Goal: Task Accomplishment & Management: Manage account settings

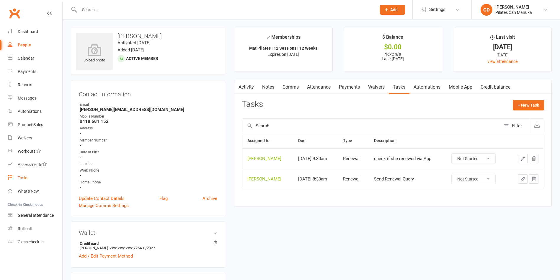
click at [35, 176] on link "Tasks" at bounding box center [35, 177] width 55 height 13
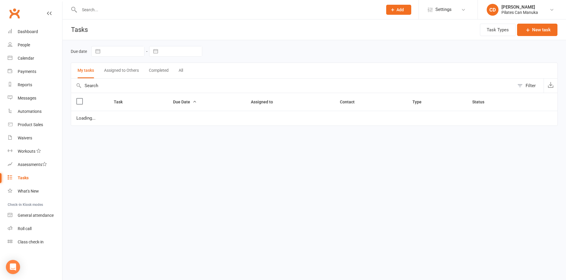
click at [29, 176] on link "Tasks" at bounding box center [35, 177] width 55 height 13
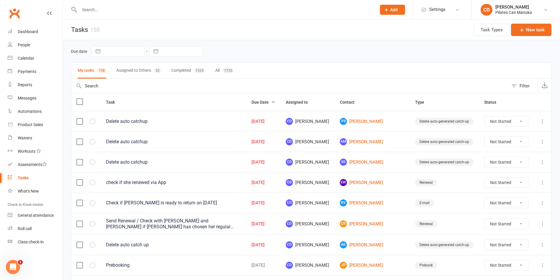
click at [39, 6] on div "Clubworx" at bounding box center [31, 17] width 62 height 22
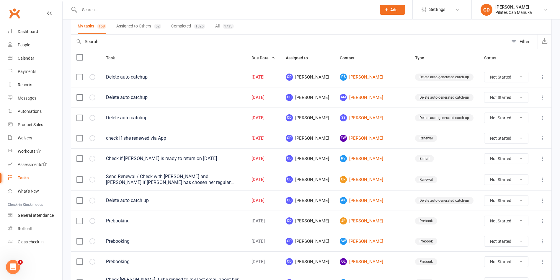
click at [121, 9] on input "text" at bounding box center [225, 10] width 294 height 8
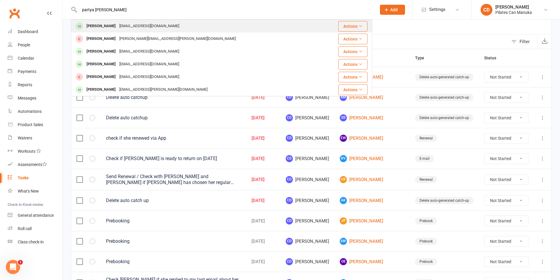
type input "partya [PERSON_NAME]"
click at [121, 21] on div "[PERSON_NAME] [EMAIL_ADDRESS][DOMAIN_NAME]" at bounding box center [196, 26] width 250 height 12
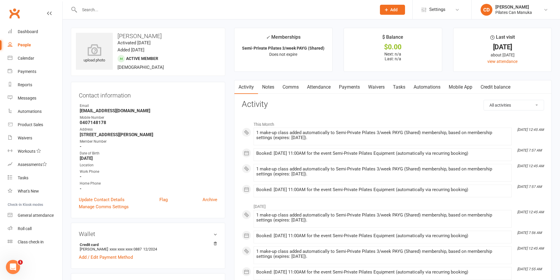
click at [265, 83] on link "Notes" at bounding box center [268, 87] width 20 height 14
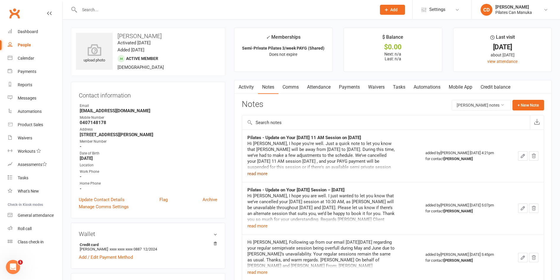
click at [258, 176] on button "read more" at bounding box center [257, 173] width 20 height 7
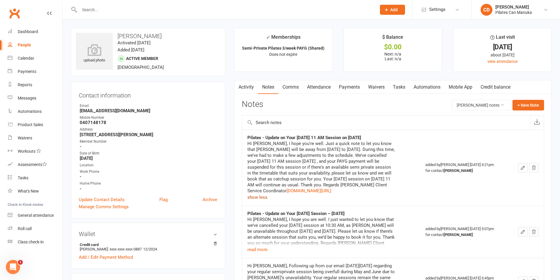
click at [319, 88] on link "Attendance" at bounding box center [319, 87] width 32 height 14
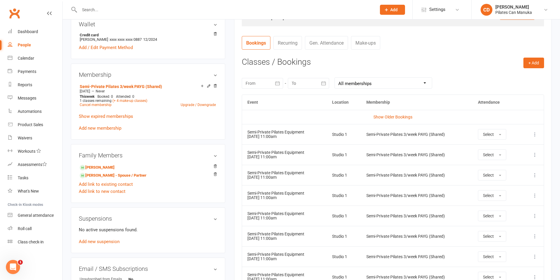
scroll to position [221, 0]
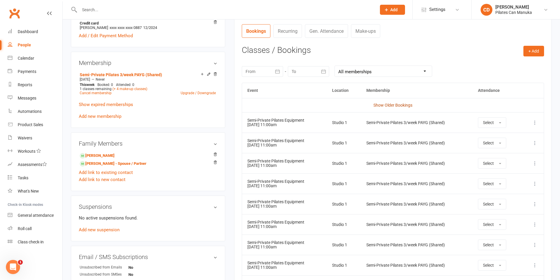
click at [396, 104] on link "Show Older Bookings" at bounding box center [392, 105] width 39 height 5
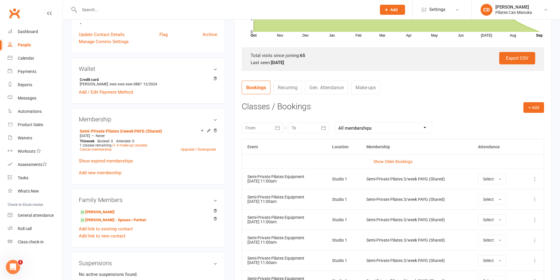
scroll to position [253, 0]
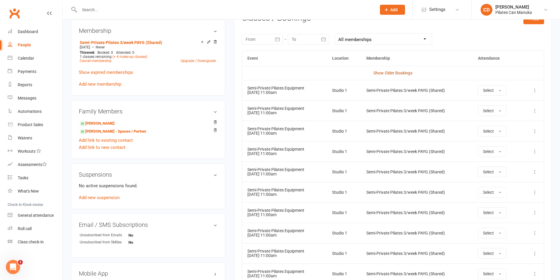
click at [386, 74] on link "Show Older Bookings" at bounding box center [392, 72] width 39 height 5
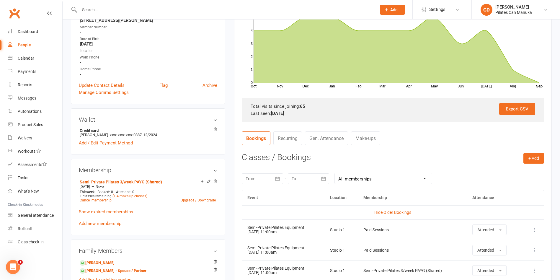
scroll to position [177, 0]
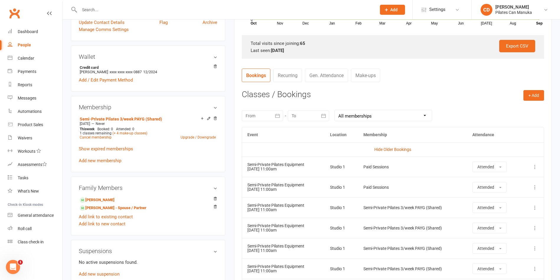
click at [374, 76] on link "Make-ups" at bounding box center [365, 75] width 29 height 14
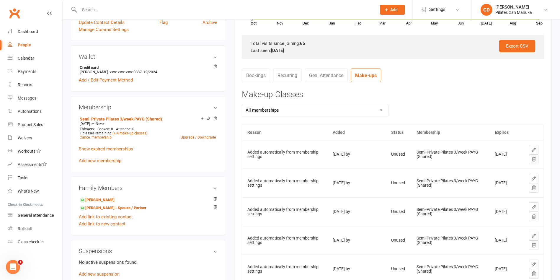
click at [535, 188] on icon at bounding box center [534, 187] width 4 height 4
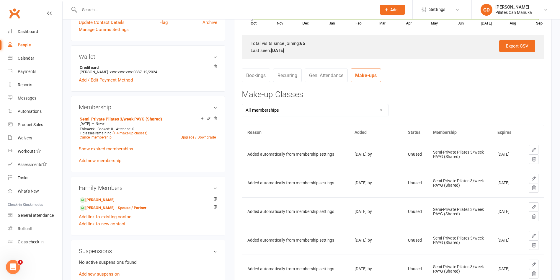
click at [533, 186] on icon at bounding box center [533, 187] width 5 height 5
click at [530, 186] on button at bounding box center [533, 187] width 9 height 9
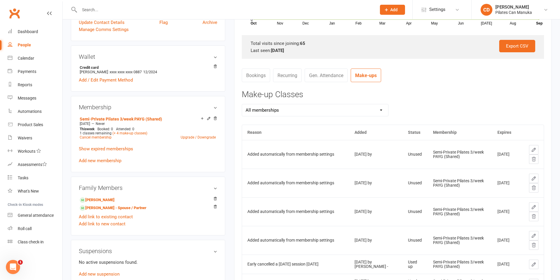
click at [535, 189] on icon at bounding box center [533, 187] width 5 height 5
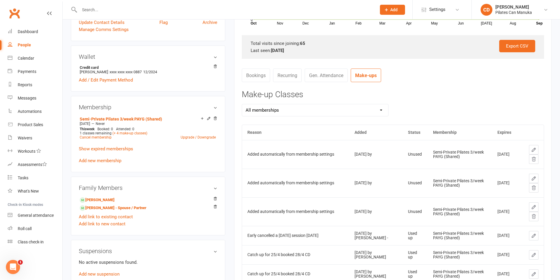
click at [533, 188] on icon at bounding box center [533, 187] width 5 height 5
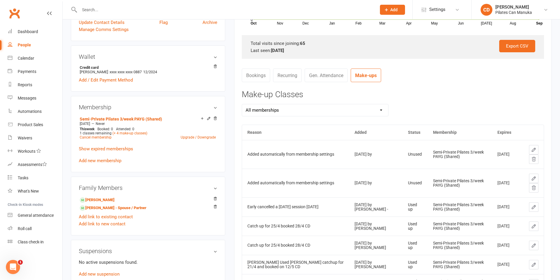
click at [532, 187] on icon at bounding box center [534, 187] width 4 height 4
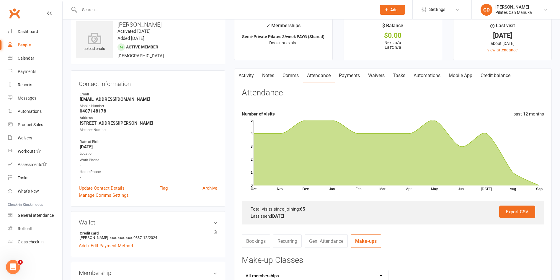
scroll to position [0, 0]
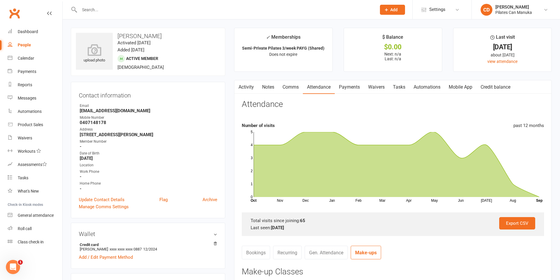
click at [398, 85] on link "Tasks" at bounding box center [398, 87] width 21 height 14
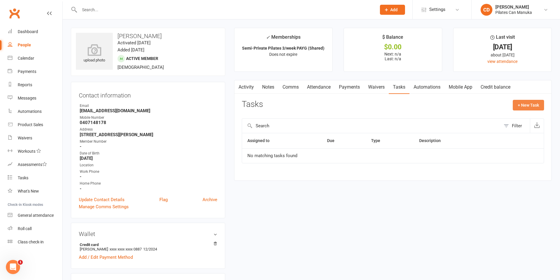
click at [533, 101] on button "+ New Task" at bounding box center [527, 105] width 31 height 11
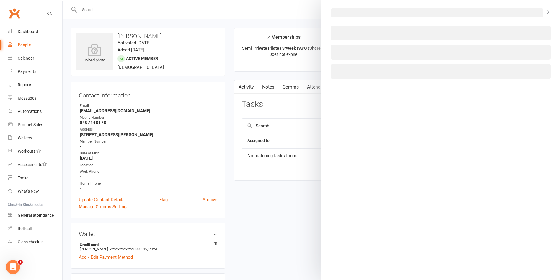
select select "49925"
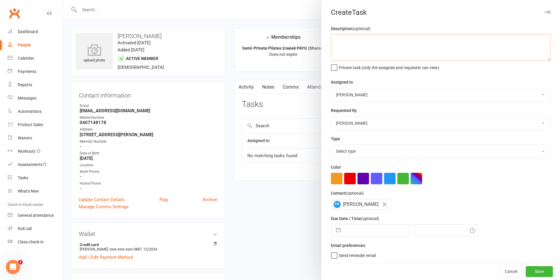
click at [366, 52] on textarea at bounding box center [440, 47] width 219 height 27
drag, startPoint x: 378, startPoint y: 43, endPoint x: 325, endPoint y: 40, distance: 52.6
click at [325, 40] on div "Description (optional) Delete auto catchup Private task (only the assignee and …" at bounding box center [440, 144] width 238 height 238
type textarea "Delete auto catchup"
click at [366, 155] on select "Select type Available sessions for continuing semis Bulk session change Catch-u…" at bounding box center [440, 151] width 219 height 13
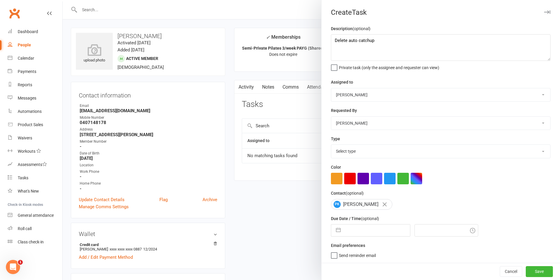
select select "30959"
click at [331, 146] on select "Select type Available sessions for continuing semis Bulk session change Catch-u…" at bounding box center [440, 151] width 219 height 13
click at [365, 235] on input "text" at bounding box center [376, 230] width 66 height 12
select select "7"
select select "2025"
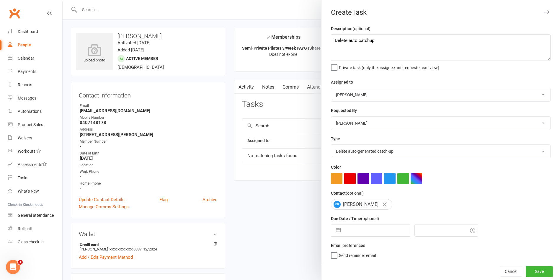
select select "8"
select select "2025"
select select "9"
select select "2025"
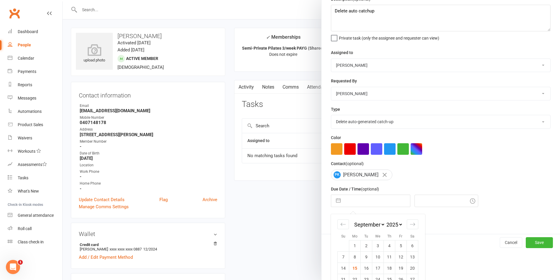
scroll to position [55, 0]
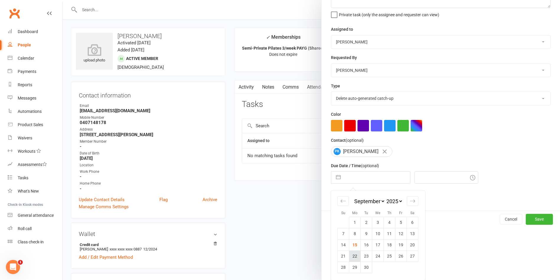
click at [352, 253] on td "22" at bounding box center [355, 255] width 12 height 11
type input "[DATE]"
type input "9:15am"
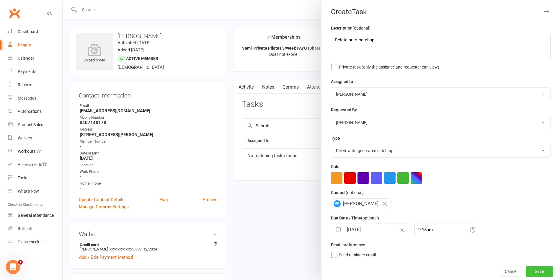
click at [528, 271] on button "Save" at bounding box center [538, 271] width 27 height 11
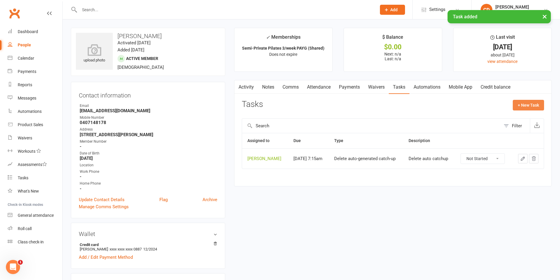
click at [517, 106] on button "+ New Task" at bounding box center [527, 105] width 31 height 11
select select "49925"
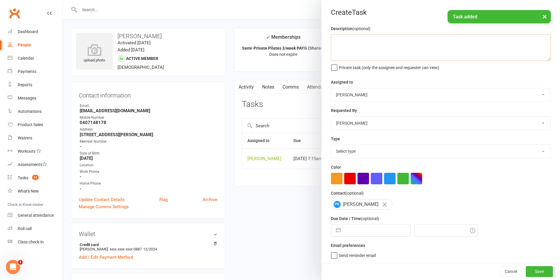
click at [352, 52] on textarea at bounding box center [440, 47] width 219 height 27
paste textarea "Delete auto catchup"
type textarea "Delete auto catchup"
click at [358, 154] on select "Select type Available sessions for continuing semis Bulk session change Catch-u…" at bounding box center [440, 151] width 219 height 13
select select "30959"
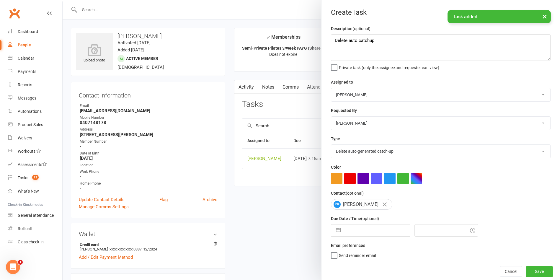
click at [331, 146] on select "Select type Available sessions for continuing semis Bulk session change Catch-u…" at bounding box center [440, 151] width 219 height 13
select select "7"
select select "2025"
select select "8"
select select "2025"
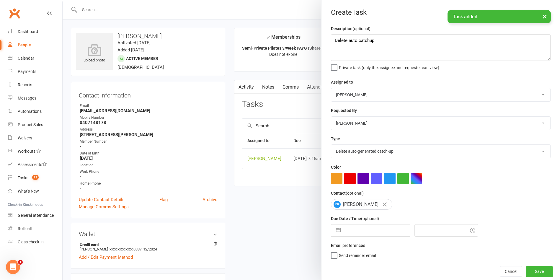
select select "9"
select select "2025"
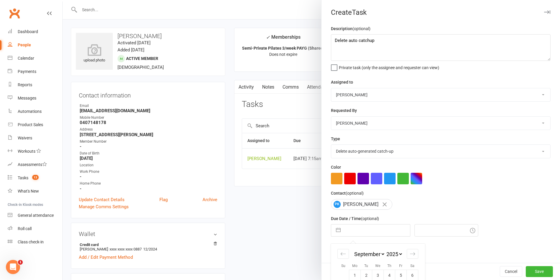
click at [368, 235] on input "text" at bounding box center [376, 230] width 66 height 12
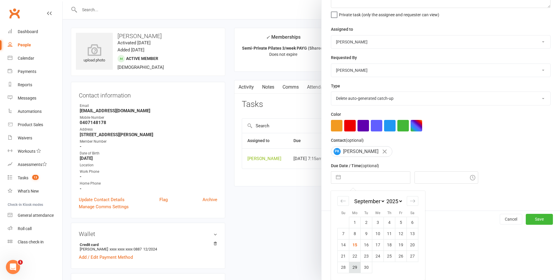
click at [353, 267] on td "29" at bounding box center [355, 266] width 12 height 11
type input "[DATE]"
type input "9:15am"
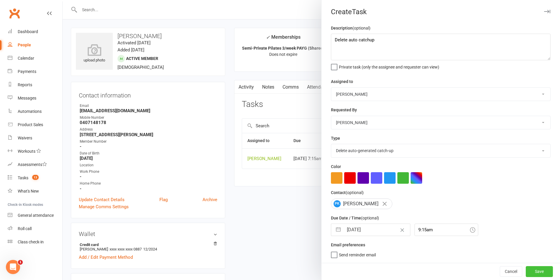
click at [525, 269] on button "Save" at bounding box center [538, 271] width 27 height 11
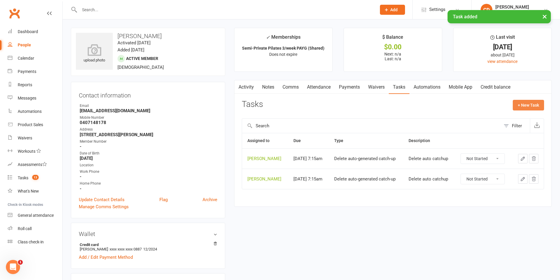
click at [520, 101] on button "+ New Task" at bounding box center [527, 105] width 31 height 11
select select "49925"
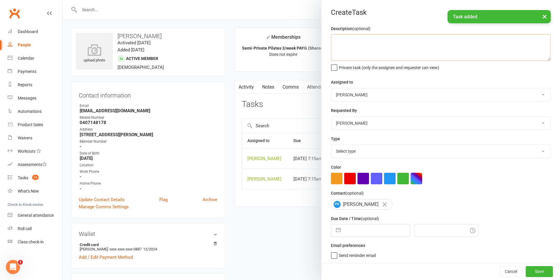
click at [377, 47] on textarea at bounding box center [440, 47] width 219 height 27
paste textarea "Delete auto catchup"
type textarea "Delete auto catchup"
click at [368, 155] on select "Select type Available sessions for continuing semis Bulk session change Catch-u…" at bounding box center [440, 151] width 219 height 13
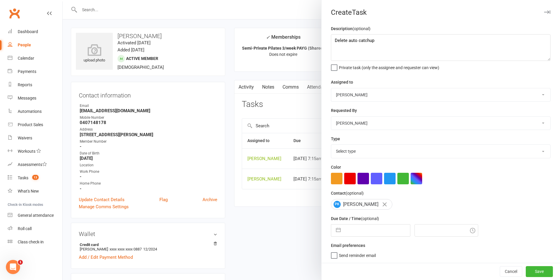
select select "30959"
click at [331, 146] on select "Select type Available sessions for continuing semis Bulk session change Catch-u…" at bounding box center [440, 151] width 219 height 13
click at [379, 236] on input "text" at bounding box center [376, 230] width 66 height 12
select select "7"
select select "2025"
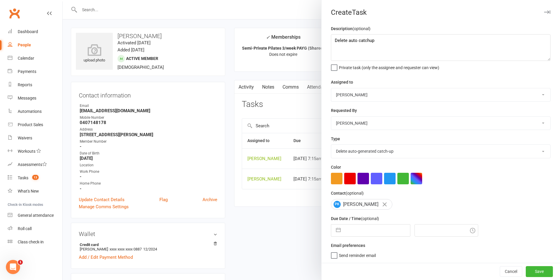
select select "8"
select select "2025"
select select "9"
select select "2025"
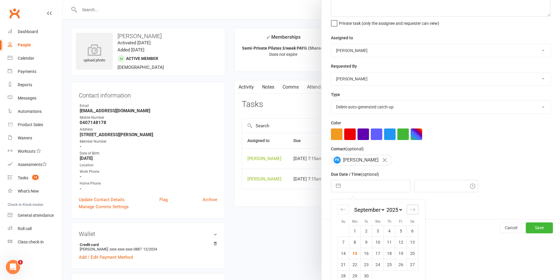
click at [412, 212] on div "Move forward to switch to the next month." at bounding box center [412, 209] width 12 height 10
select select "10"
select select "2025"
click at [351, 243] on td "6" at bounding box center [355, 241] width 12 height 11
type input "[DATE]"
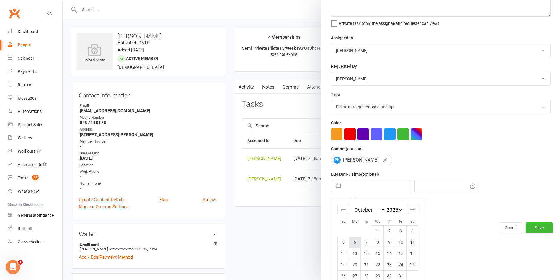
type input "9:15am"
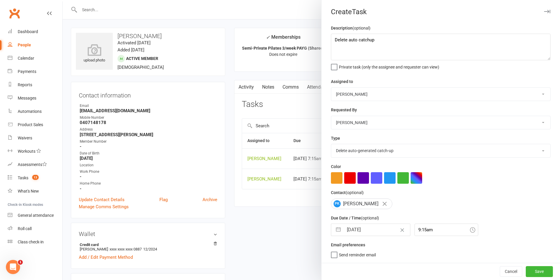
scroll to position [3, 0]
click at [528, 268] on button "Save" at bounding box center [538, 271] width 27 height 11
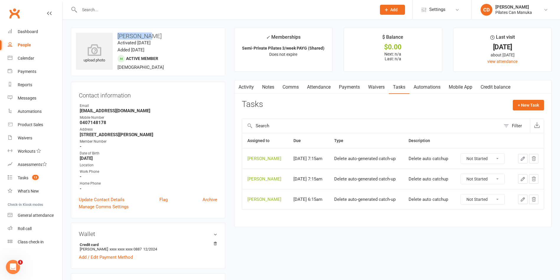
drag, startPoint x: 155, startPoint y: 36, endPoint x: 118, endPoint y: 36, distance: 37.5
click at [118, 36] on h3 "[PERSON_NAME]" at bounding box center [148, 36] width 144 height 6
copy h3 "[PERSON_NAME]"
click at [171, 13] on input "text" at bounding box center [225, 10] width 294 height 8
click at [34, 178] on span "13" at bounding box center [35, 177] width 6 height 5
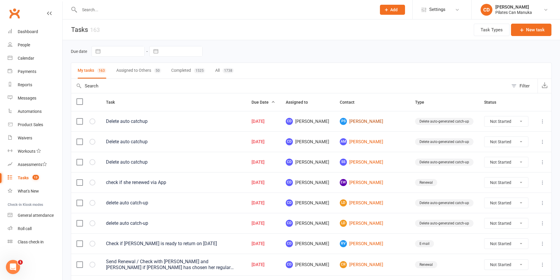
click at [386, 122] on link "PS [PERSON_NAME]" at bounding box center [372, 121] width 65 height 7
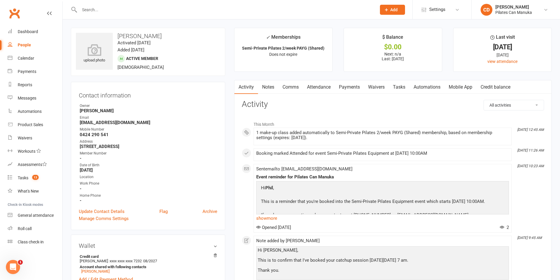
click at [328, 87] on link "Attendance" at bounding box center [319, 87] width 32 height 14
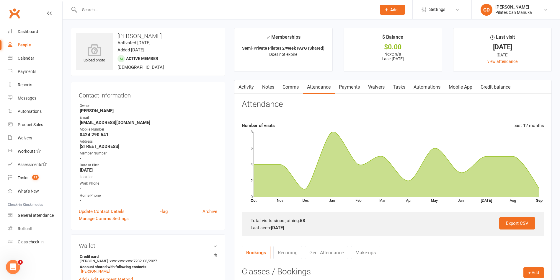
click at [369, 255] on link "Make-ups" at bounding box center [365, 252] width 29 height 14
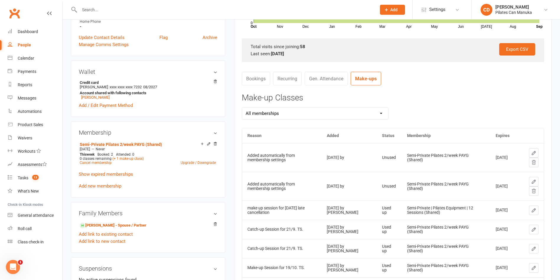
scroll to position [177, 0]
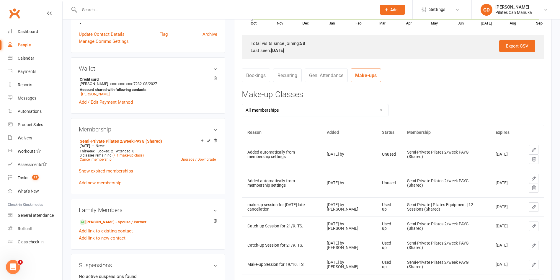
click at [534, 187] on icon at bounding box center [533, 187] width 5 height 5
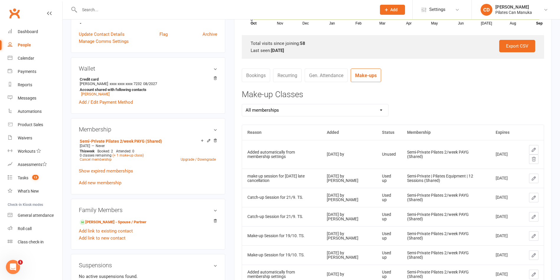
scroll to position [44, 0]
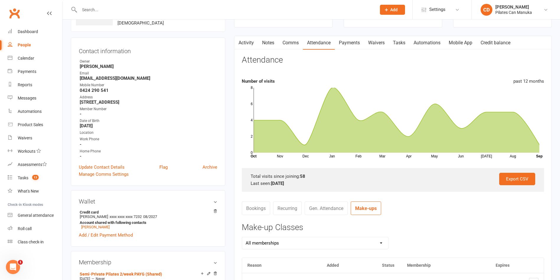
click at [404, 44] on link "Tasks" at bounding box center [398, 43] width 21 height 14
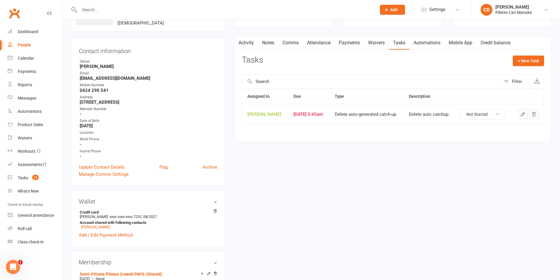
click at [493, 114] on select "Not Started In Progress Waiting Complete" at bounding box center [482, 114] width 44 height 10
click at [463, 109] on select "Not Started In Progress Waiting Complete" at bounding box center [482, 114] width 44 height 10
select select "unstarted"
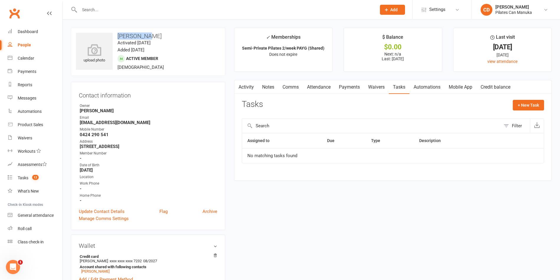
drag, startPoint x: 149, startPoint y: 33, endPoint x: 116, endPoint y: 33, distance: 33.3
click at [116, 33] on h3 "[PERSON_NAME]" at bounding box center [148, 36] width 144 height 6
copy h3 "[PERSON_NAME]"
drag, startPoint x: 32, startPoint y: 179, endPoint x: 353, endPoint y: 162, distance: 320.8
click at [32, 179] on count-badge "12" at bounding box center [33, 177] width 9 height 5
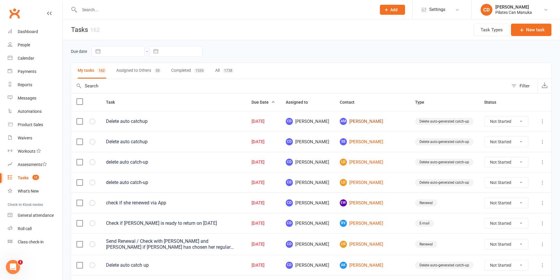
click at [378, 121] on link "AM [PERSON_NAME]" at bounding box center [372, 121] width 65 height 7
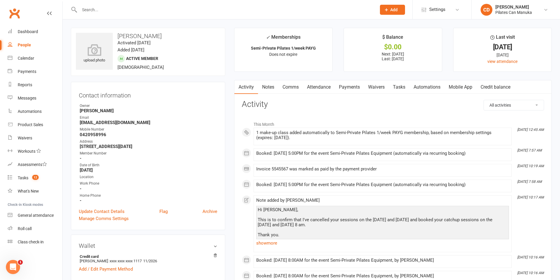
click at [326, 86] on link "Attendance" at bounding box center [319, 87] width 32 height 14
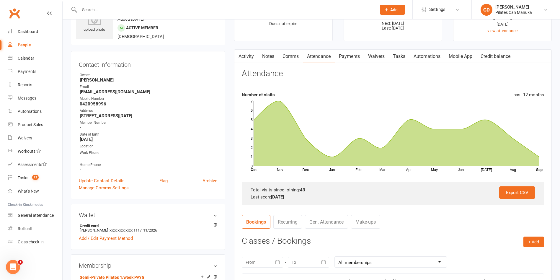
scroll to position [44, 0]
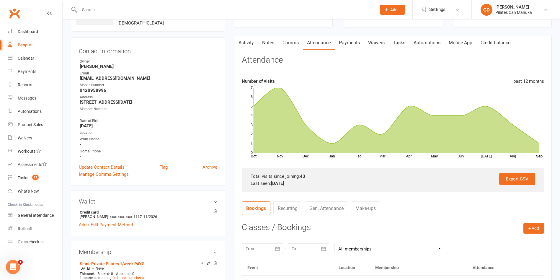
click at [372, 206] on link "Make-ups" at bounding box center [365, 208] width 29 height 14
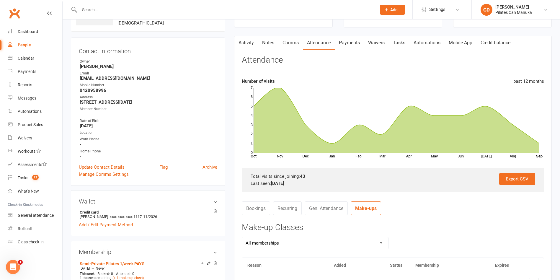
scroll to position [177, 0]
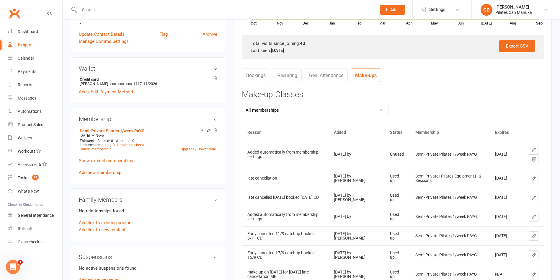
click at [533, 162] on button at bounding box center [533, 158] width 9 height 9
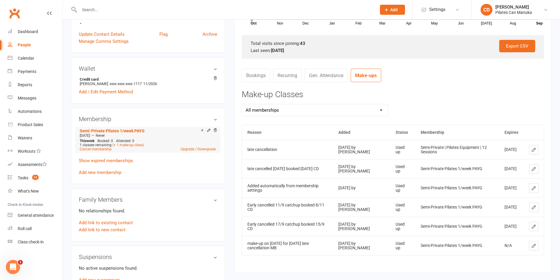
scroll to position [0, 0]
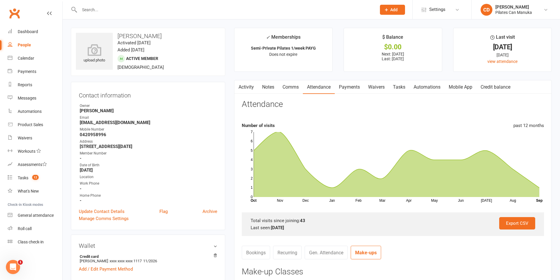
drag, startPoint x: 161, startPoint y: 35, endPoint x: 118, endPoint y: 35, distance: 43.1
click at [118, 35] on h3 "[PERSON_NAME]" at bounding box center [148, 36] width 144 height 6
copy h3 "[PERSON_NAME]"
click at [131, 14] on div at bounding box center [221, 9] width 301 height 19
click at [400, 88] on link "Tasks" at bounding box center [398, 87] width 21 height 14
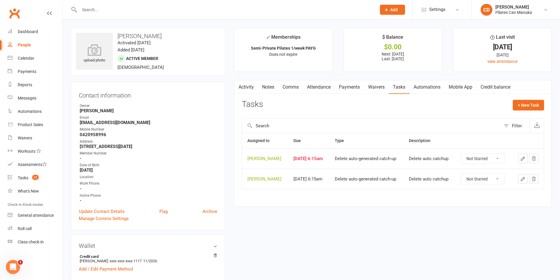
click at [488, 157] on select "Not Started In Progress Waiting Complete" at bounding box center [482, 158] width 44 height 10
click at [463, 153] on select "Not Started In Progress Waiting Complete" at bounding box center [482, 158] width 44 height 10
select select "unstarted"
drag, startPoint x: 167, startPoint y: 33, endPoint x: 118, endPoint y: 33, distance: 48.7
click at [118, 33] on h3 "[PERSON_NAME]" at bounding box center [148, 36] width 144 height 6
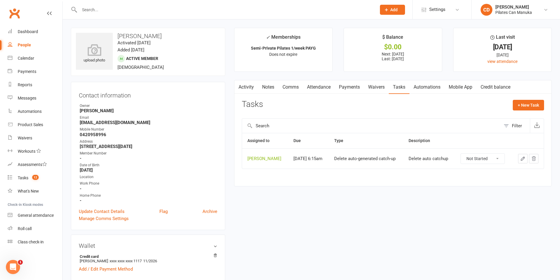
copy h3 "[PERSON_NAME]"
click at [319, 139] on th "Due" at bounding box center [308, 140] width 41 height 15
click at [159, 17] on div at bounding box center [221, 9] width 301 height 19
click at [27, 178] on div "Tasks" at bounding box center [23, 177] width 11 height 5
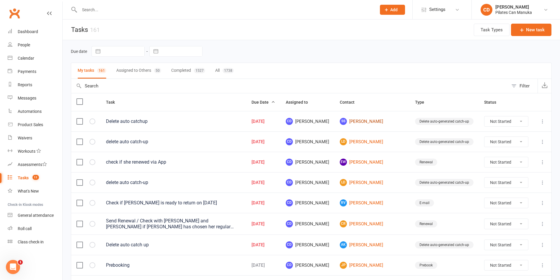
click at [382, 119] on link "SS [PERSON_NAME]" at bounding box center [372, 121] width 65 height 7
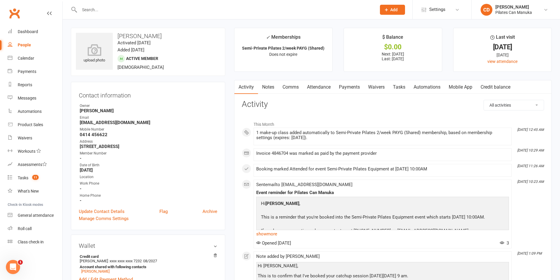
click at [396, 86] on link "Tasks" at bounding box center [398, 87] width 21 height 14
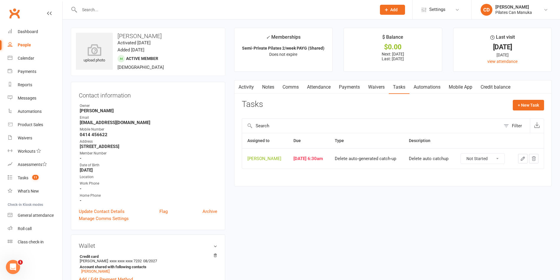
click at [318, 86] on link "Attendance" at bounding box center [319, 87] width 32 height 14
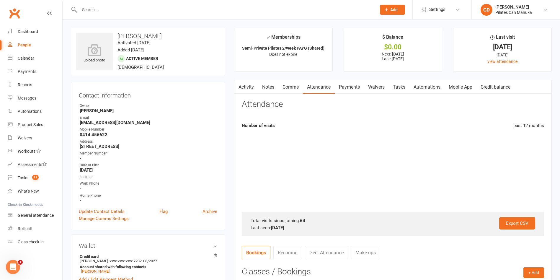
click at [366, 248] on link "Make-ups" at bounding box center [365, 252] width 29 height 14
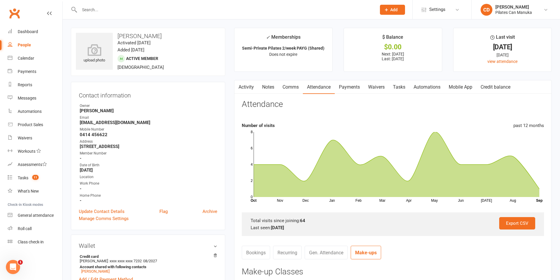
scroll to position [177, 0]
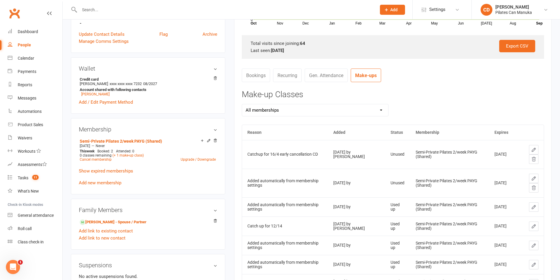
click at [531, 188] on icon at bounding box center [533, 187] width 5 height 5
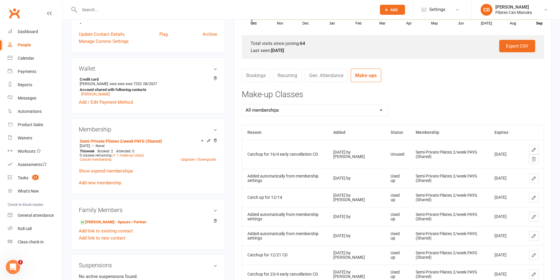
scroll to position [0, 0]
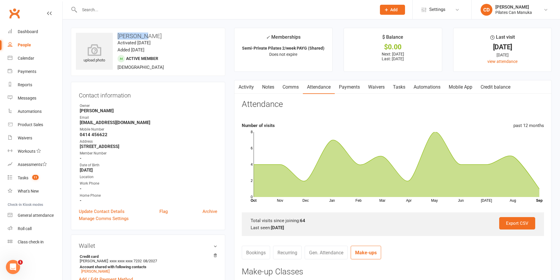
drag, startPoint x: 147, startPoint y: 35, endPoint x: 117, endPoint y: 36, distance: 30.1
click at [117, 36] on h3 "[PERSON_NAME]" at bounding box center [148, 36] width 144 height 6
copy h3 "[PERSON_NAME]"
click at [401, 89] on link "Tasks" at bounding box center [398, 87] width 21 height 14
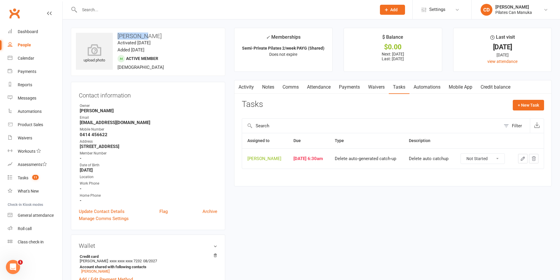
click at [490, 156] on select "Not Started In Progress Waiting Complete" at bounding box center [482, 158] width 44 height 10
click at [463, 153] on select "Not Started In Progress Waiting Complete" at bounding box center [482, 158] width 44 height 10
select select "unstarted"
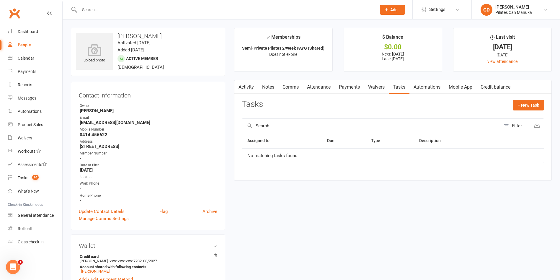
click at [166, 16] on div at bounding box center [221, 9] width 301 height 19
click at [32, 178] on count-badge "10" at bounding box center [33, 177] width 9 height 5
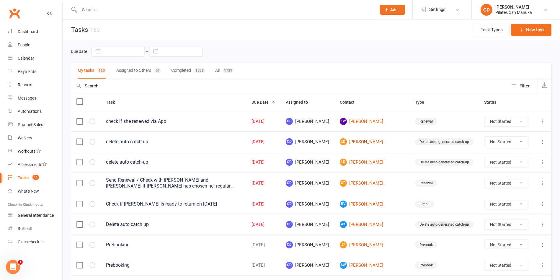
click at [383, 141] on link "[PERSON_NAME]" at bounding box center [372, 141] width 65 height 7
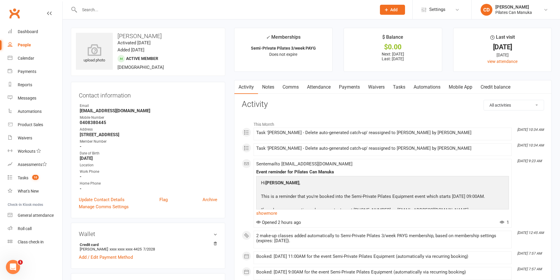
click at [310, 85] on link "Attendance" at bounding box center [319, 87] width 32 height 14
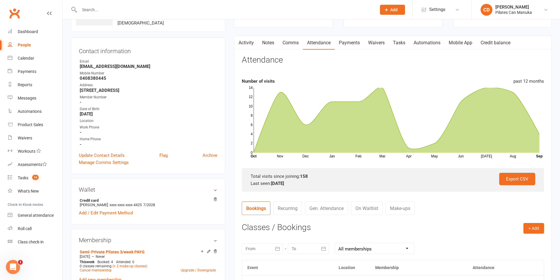
scroll to position [177, 0]
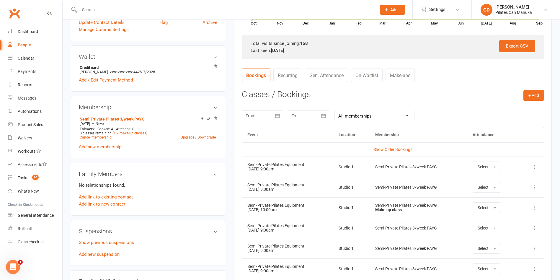
click at [410, 77] on link "Make-ups" at bounding box center [399, 75] width 29 height 14
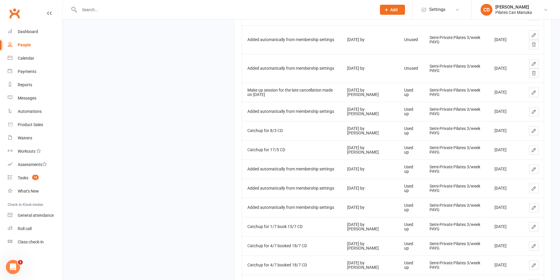
scroll to position [549, 0]
drag, startPoint x: 533, startPoint y: 76, endPoint x: 316, endPoint y: 45, distance: 219.5
click at [533, 76] on icon at bounding box center [533, 73] width 5 height 5
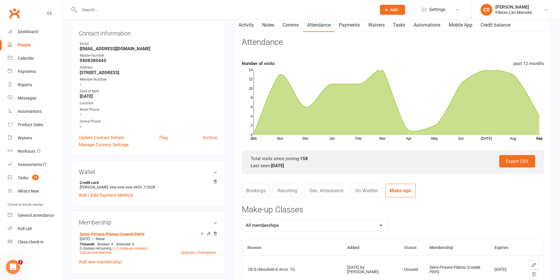
scroll to position [0, 0]
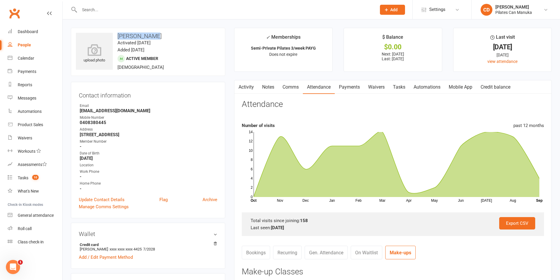
drag, startPoint x: 150, startPoint y: 33, endPoint x: 118, endPoint y: 32, distance: 32.7
click at [118, 33] on h3 "[PERSON_NAME]" at bounding box center [148, 36] width 144 height 6
copy h3 "[PERSON_NAME]"
click at [163, 2] on div at bounding box center [221, 9] width 301 height 19
click at [401, 88] on link "Tasks" at bounding box center [398, 87] width 21 height 14
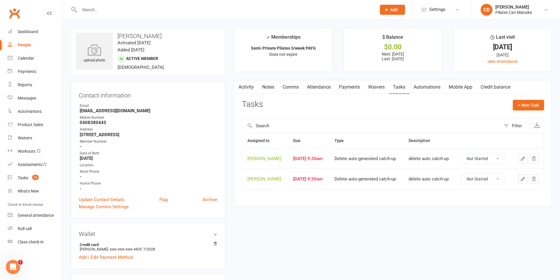
click at [331, 86] on link "Attendance" at bounding box center [319, 87] width 32 height 14
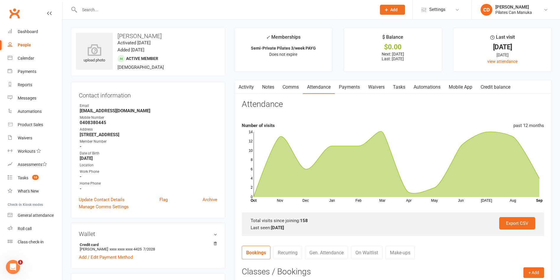
scroll to position [44, 0]
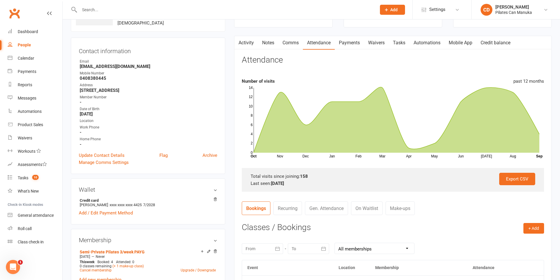
click at [405, 210] on link "Make-ups" at bounding box center [399, 208] width 29 height 14
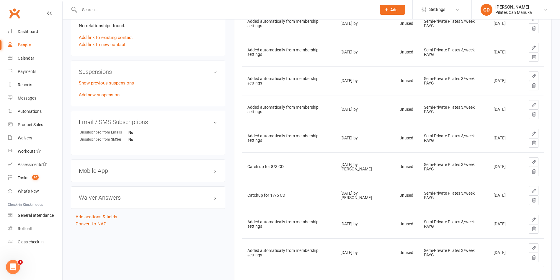
scroll to position [354, 0]
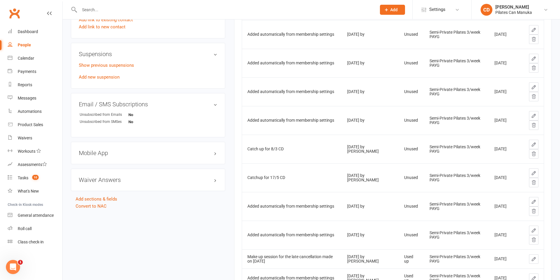
click at [534, 240] on icon at bounding box center [533, 239] width 5 height 5
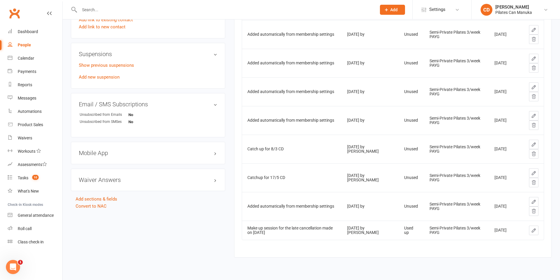
click at [145, 25] on div "Add link to new contact" at bounding box center [148, 26] width 138 height 7
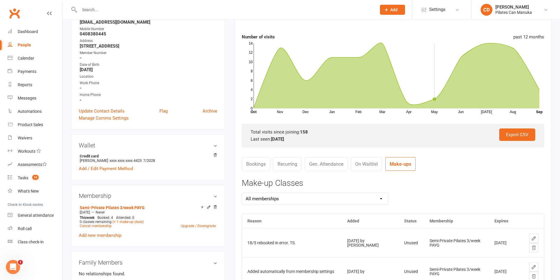
scroll to position [0, 0]
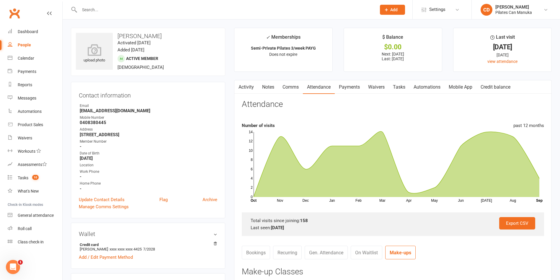
click at [403, 88] on link "Tasks" at bounding box center [398, 87] width 21 height 14
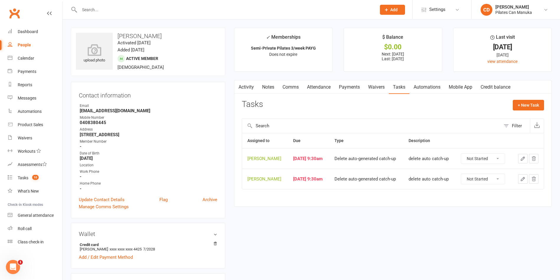
drag, startPoint x: 484, startPoint y: 158, endPoint x: 485, endPoint y: 163, distance: 4.7
click at [484, 158] on select "Not Started In Progress Waiting Complete" at bounding box center [483, 158] width 44 height 10
click at [463, 153] on select "Not Started In Progress Waiting Complete" at bounding box center [483, 158] width 44 height 10
select select "unstarted"
click at [486, 160] on select "Not Started In Progress Waiting Complete" at bounding box center [483, 158] width 44 height 10
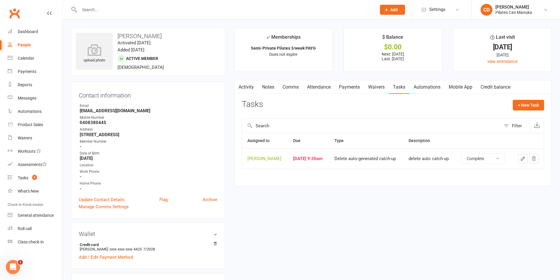
click at [463, 153] on select "Not Started In Progress Waiting Complete" at bounding box center [483, 158] width 44 height 10
select select "unstarted"
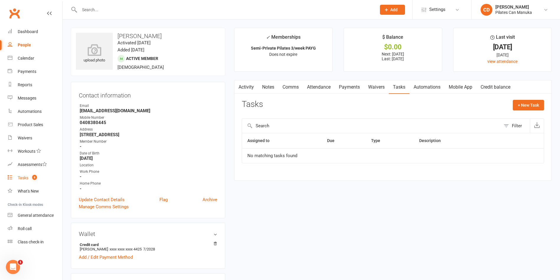
click at [33, 182] on link "Tasks 8" at bounding box center [35, 177] width 55 height 13
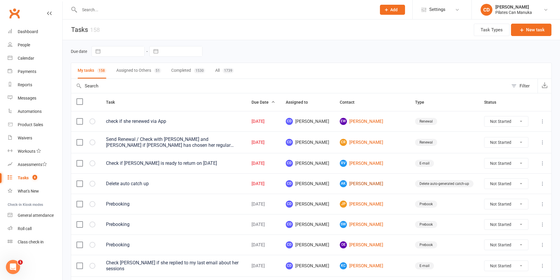
click at [383, 181] on link "AK [PERSON_NAME]" at bounding box center [372, 183] width 65 height 7
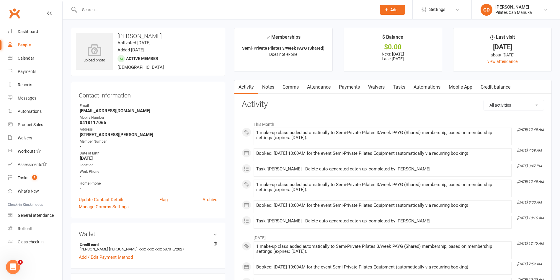
click at [319, 89] on link "Attendance" at bounding box center [319, 87] width 32 height 14
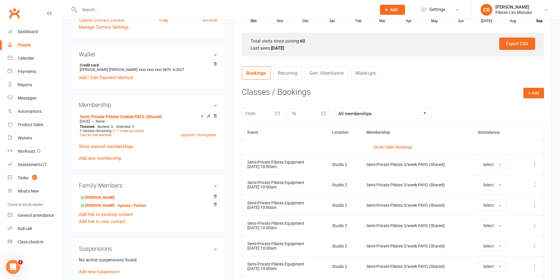
scroll to position [177, 0]
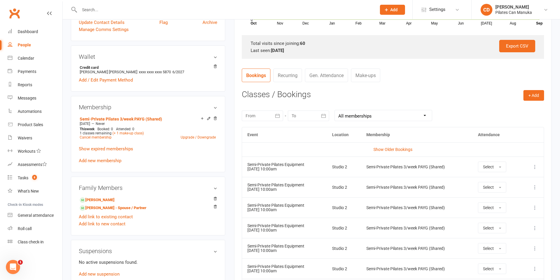
click at [371, 75] on link "Make-ups" at bounding box center [365, 75] width 29 height 14
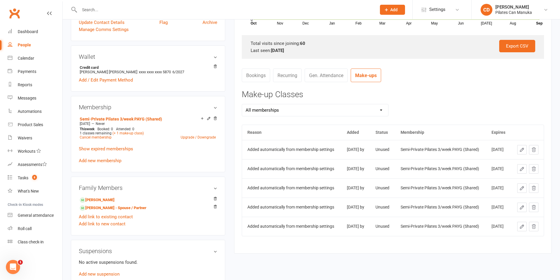
scroll to position [310, 0]
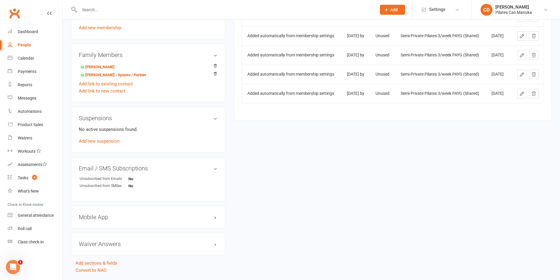
click at [536, 98] on button at bounding box center [533, 93] width 9 height 9
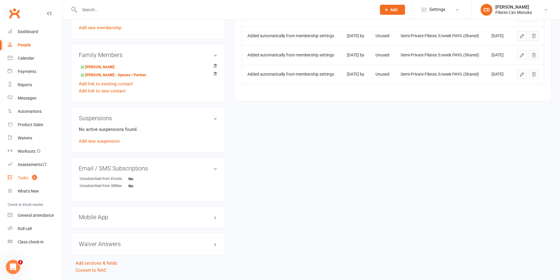
click at [32, 176] on count-badge "8" at bounding box center [33, 177] width 8 height 5
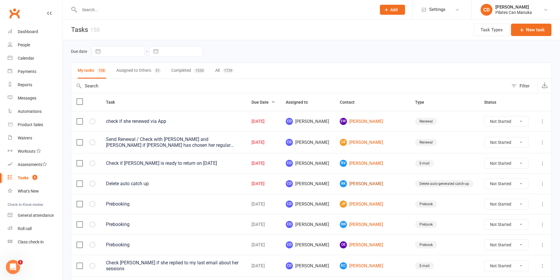
click at [391, 183] on link "AK [PERSON_NAME]" at bounding box center [372, 183] width 65 height 7
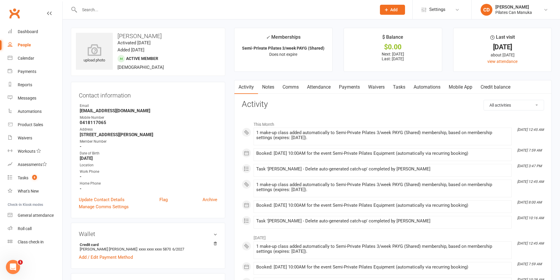
click at [397, 87] on link "Tasks" at bounding box center [398, 87] width 21 height 14
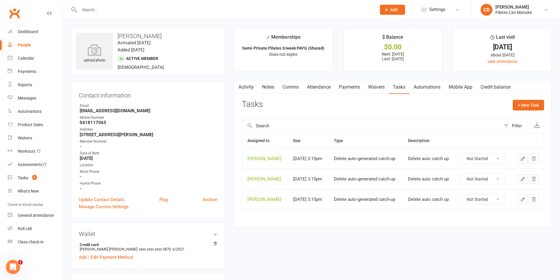
click at [319, 87] on link "Attendance" at bounding box center [319, 87] width 32 height 14
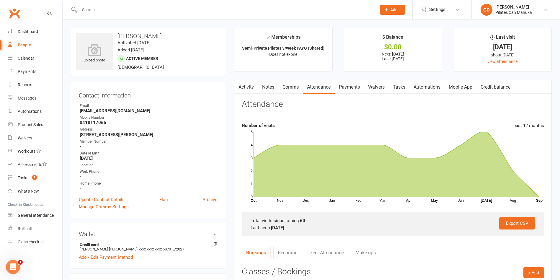
scroll to position [88, 0]
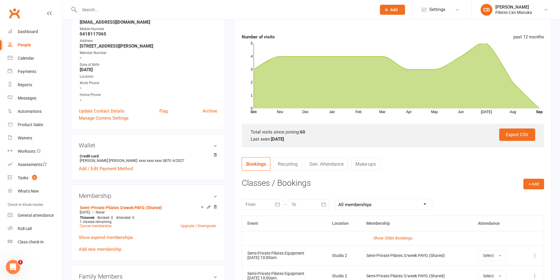
click at [370, 165] on link "Make-ups" at bounding box center [365, 164] width 29 height 14
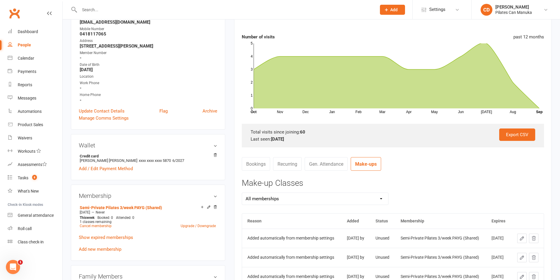
scroll to position [0, 0]
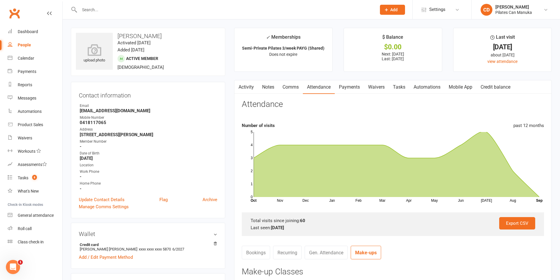
click at [400, 88] on link "Tasks" at bounding box center [398, 87] width 21 height 14
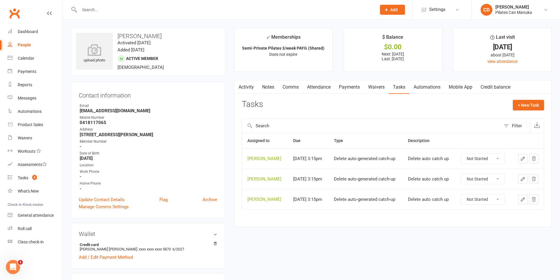
click at [347, 89] on link "Payments" at bounding box center [349, 87] width 29 height 14
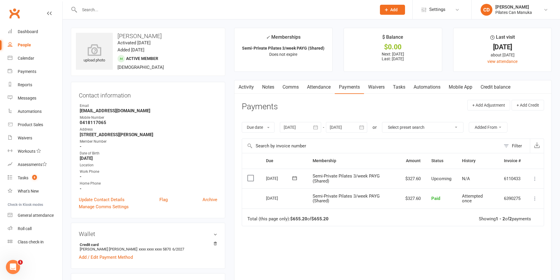
click at [326, 87] on link "Attendance" at bounding box center [319, 87] width 32 height 14
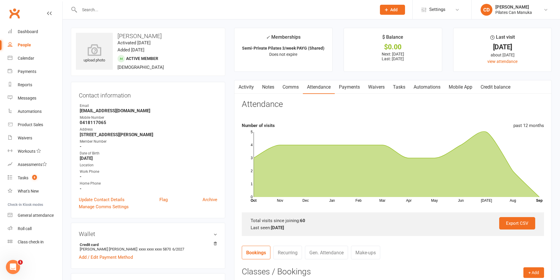
click at [378, 252] on link "Make-ups" at bounding box center [365, 252] width 29 height 14
click at [397, 84] on link "Tasks" at bounding box center [398, 87] width 21 height 14
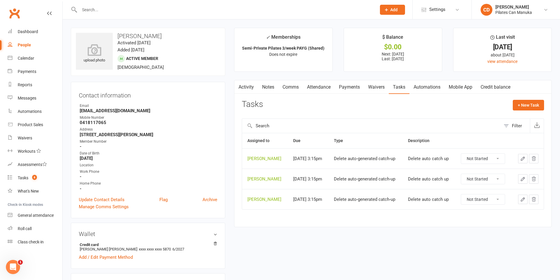
click at [481, 159] on select "Not Started In Progress Waiting Complete" at bounding box center [483, 158] width 44 height 10
click at [463, 153] on select "Not Started In Progress Waiting Complete" at bounding box center [483, 158] width 44 height 10
select select "unstarted"
click at [32, 178] on count-badge "7" at bounding box center [33, 177] width 8 height 5
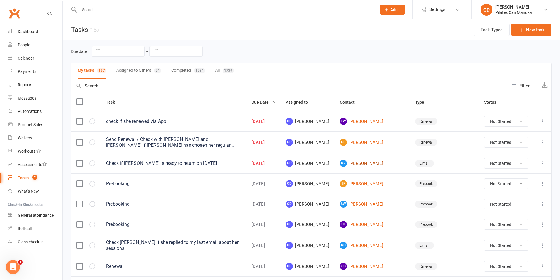
click at [388, 165] on link "RV [PERSON_NAME]" at bounding box center [372, 163] width 65 height 7
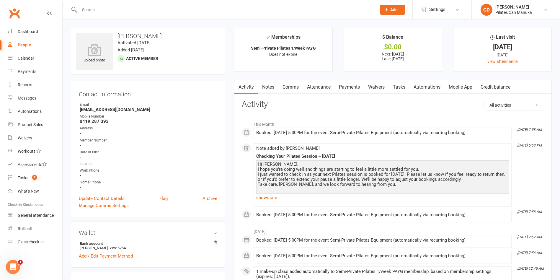
drag, startPoint x: 168, startPoint y: 37, endPoint x: 114, endPoint y: 37, distance: 54.3
click at [114, 37] on h3 "[PERSON_NAME]" at bounding box center [148, 36] width 144 height 6
copy h3 "[PERSON_NAME]"
click at [168, 12] on input "text" at bounding box center [225, 10] width 294 height 8
drag, startPoint x: 130, startPoint y: 109, endPoint x: 70, endPoint y: 109, distance: 59.3
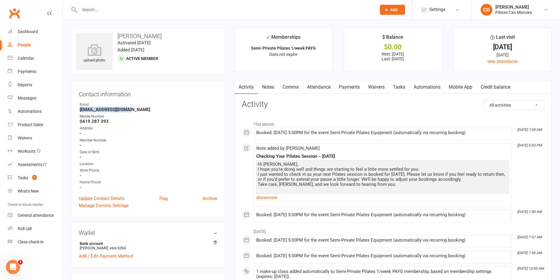
copy strong "[EMAIL_ADDRESS][DOMAIN_NAME]"
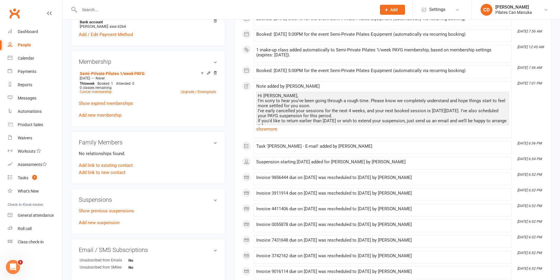
scroll to position [44, 0]
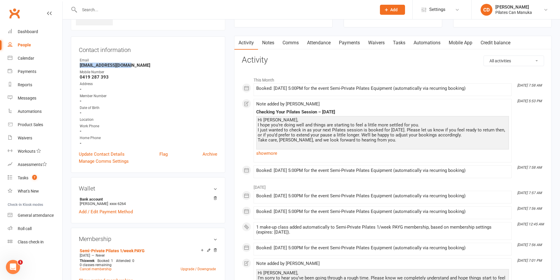
click at [320, 45] on link "Attendance" at bounding box center [319, 43] width 32 height 14
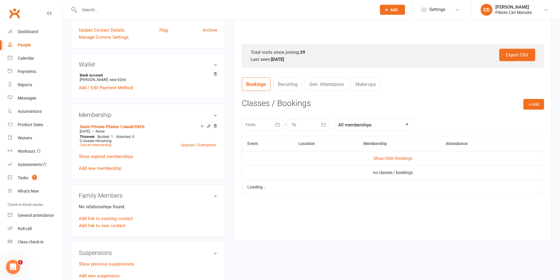
scroll to position [221, 0]
